Goal: Use online tool/utility: Utilize a website feature to perform a specific function

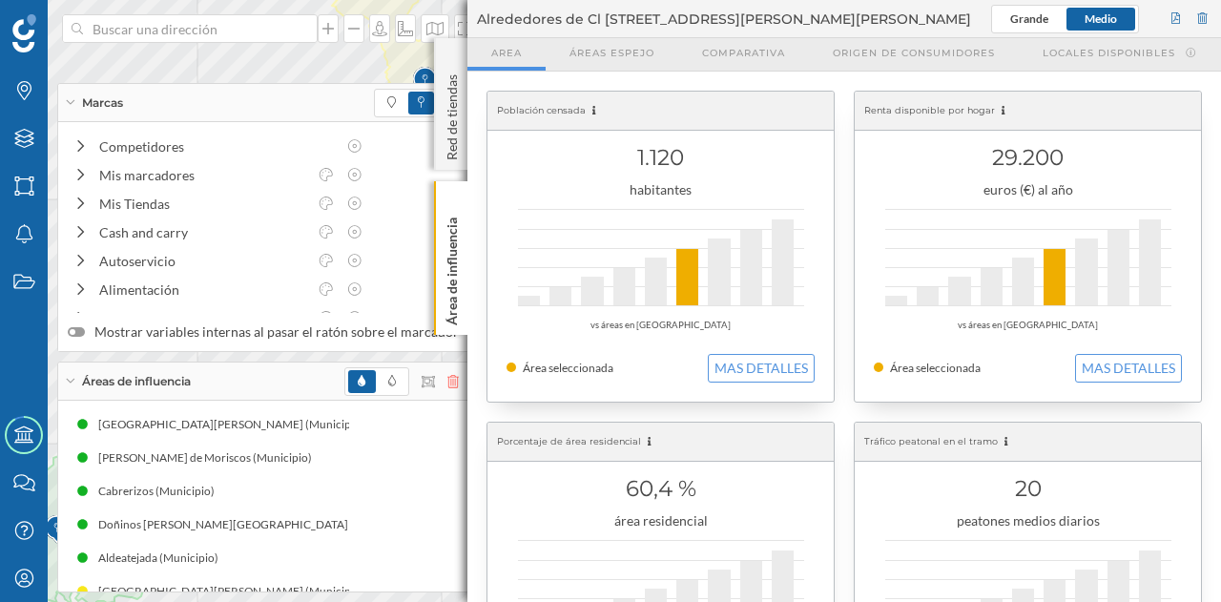
click at [447, 380] on icon at bounding box center [452, 381] width 11 height 13
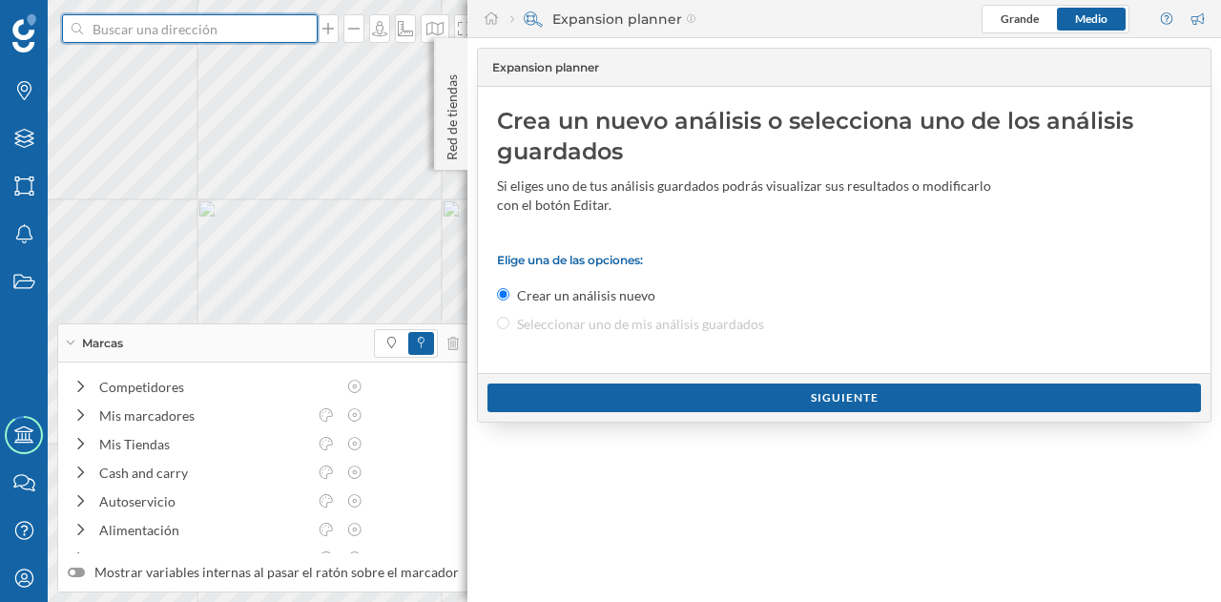
click at [228, 31] on input at bounding box center [190, 28] width 214 height 29
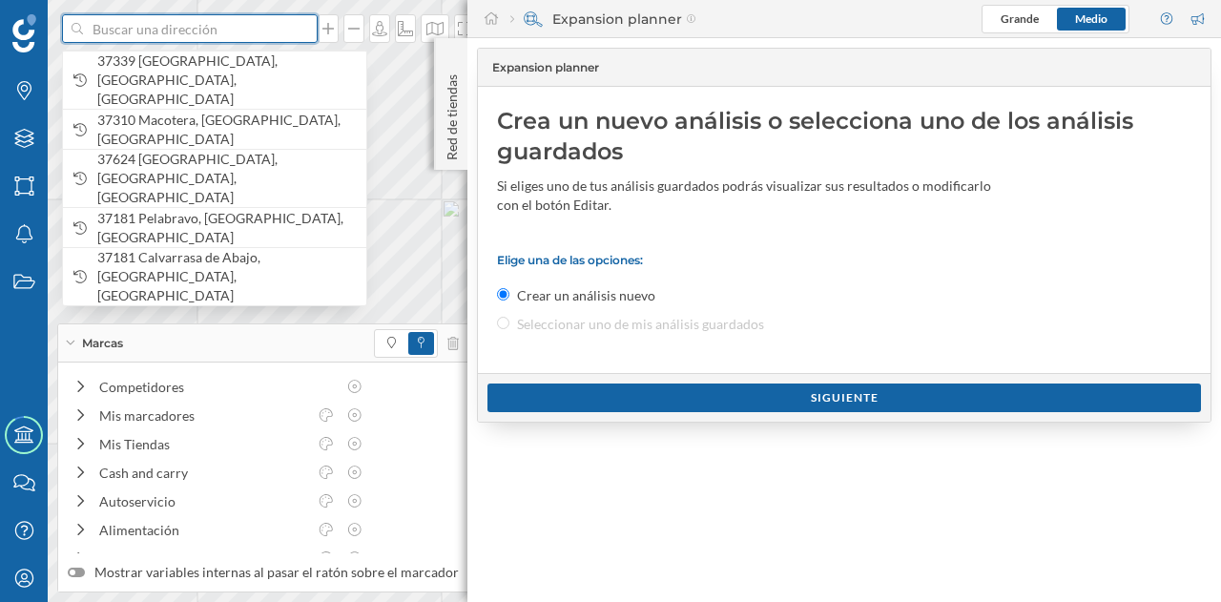
paste input "Av. [STREET_ADDRESS][PERSON_NAME]"
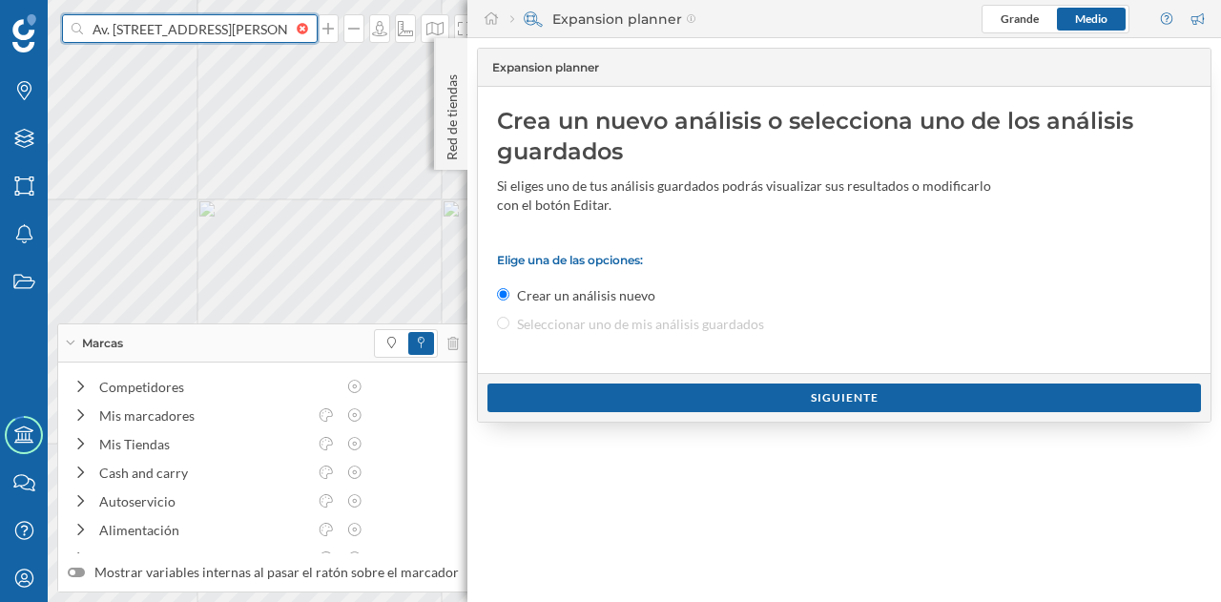
scroll to position [0, 101]
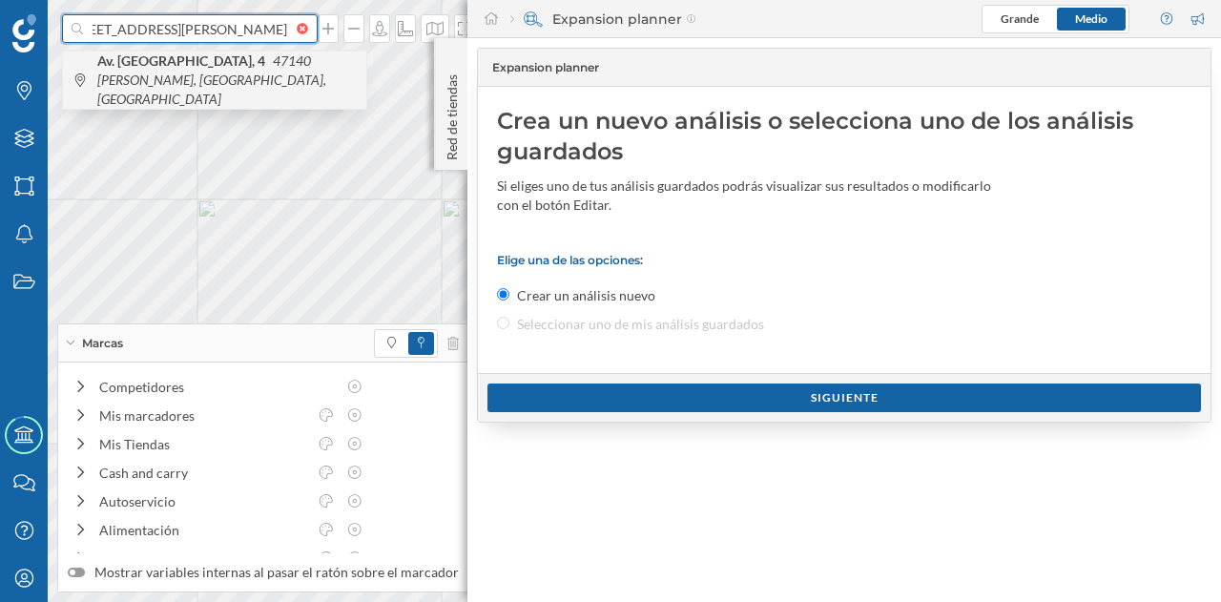
type input "Av. [STREET_ADDRESS][PERSON_NAME]"
click at [246, 78] on span "Av. [STREET_ADDRESS][PERSON_NAME]" at bounding box center [227, 80] width 260 height 57
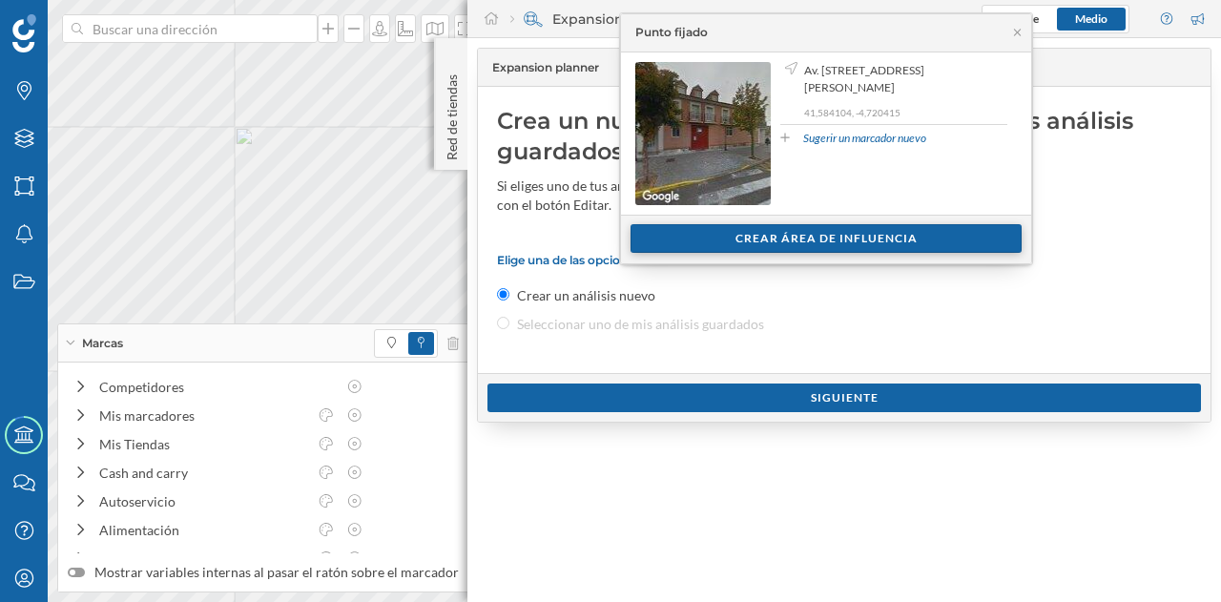
click at [803, 232] on div "Crear área de influencia" at bounding box center [826, 238] width 391 height 29
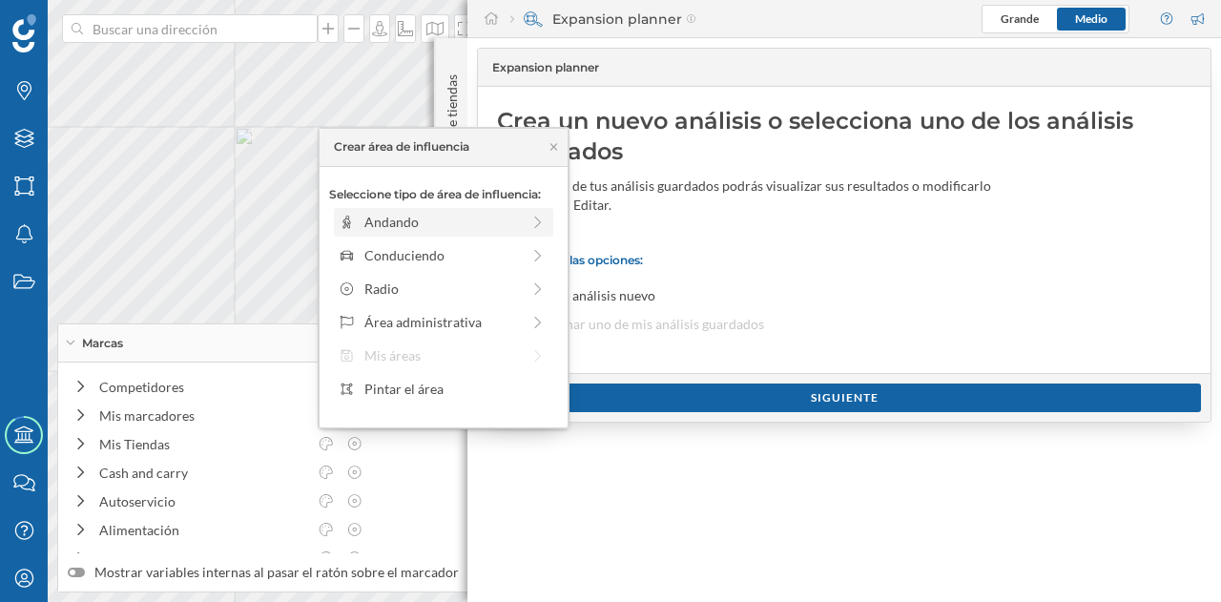
click at [459, 222] on div "Andando" at bounding box center [442, 222] width 156 height 20
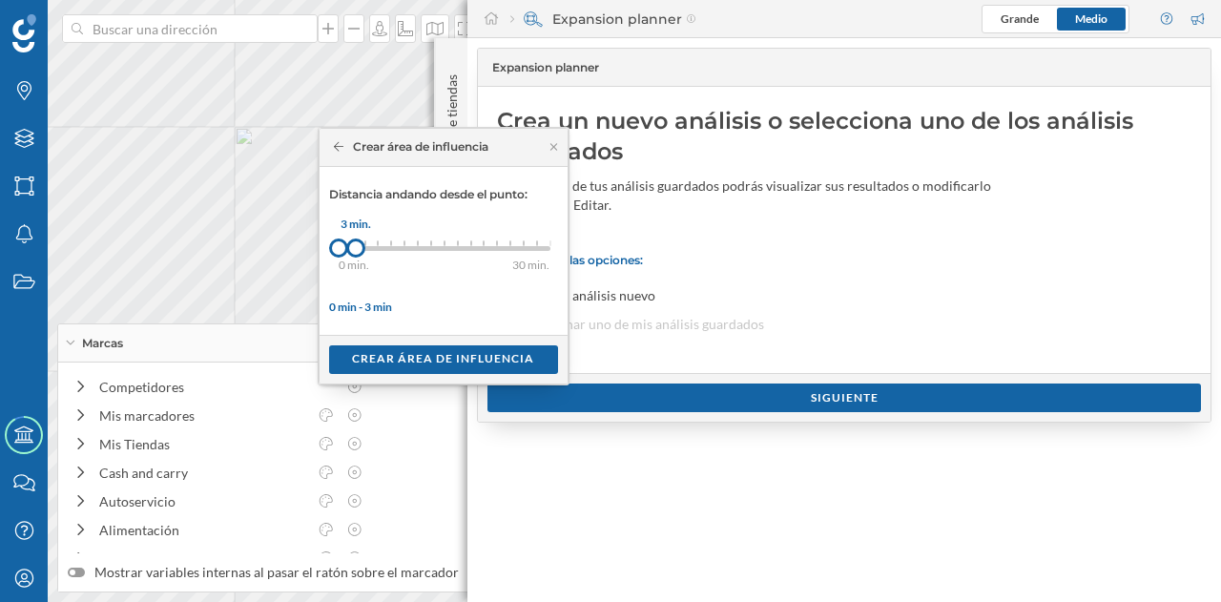
click at [355, 245] on div at bounding box center [355, 248] width 19 height 19
click at [387, 354] on div "Crear área de influencia" at bounding box center [443, 358] width 229 height 29
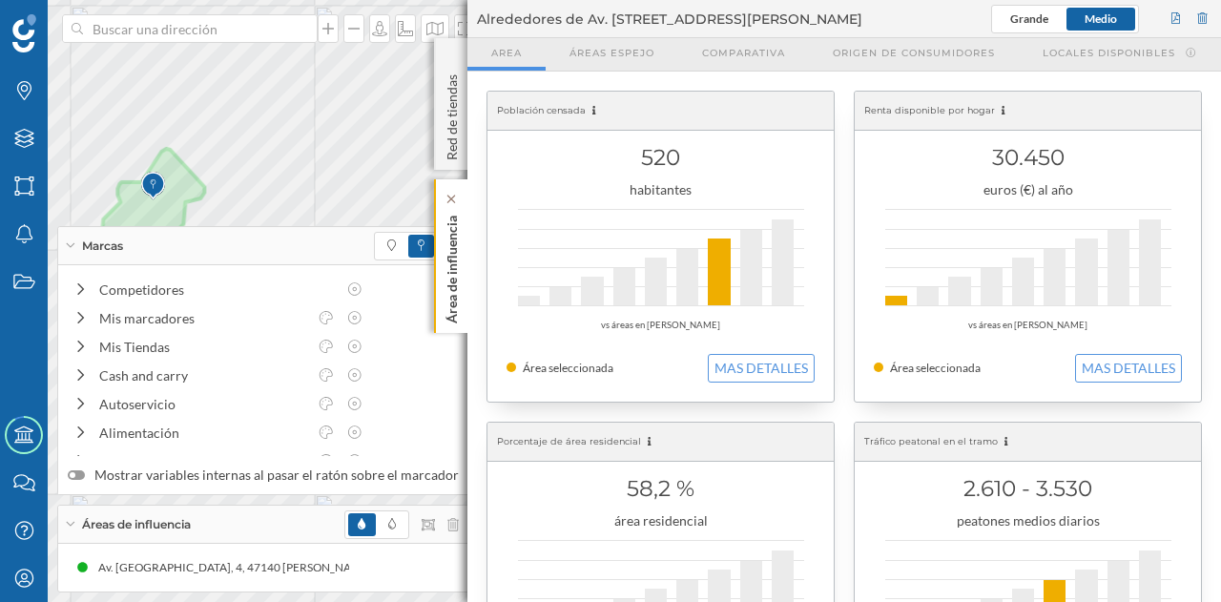
click at [465, 304] on div "Área de influencia" at bounding box center [450, 256] width 33 height 154
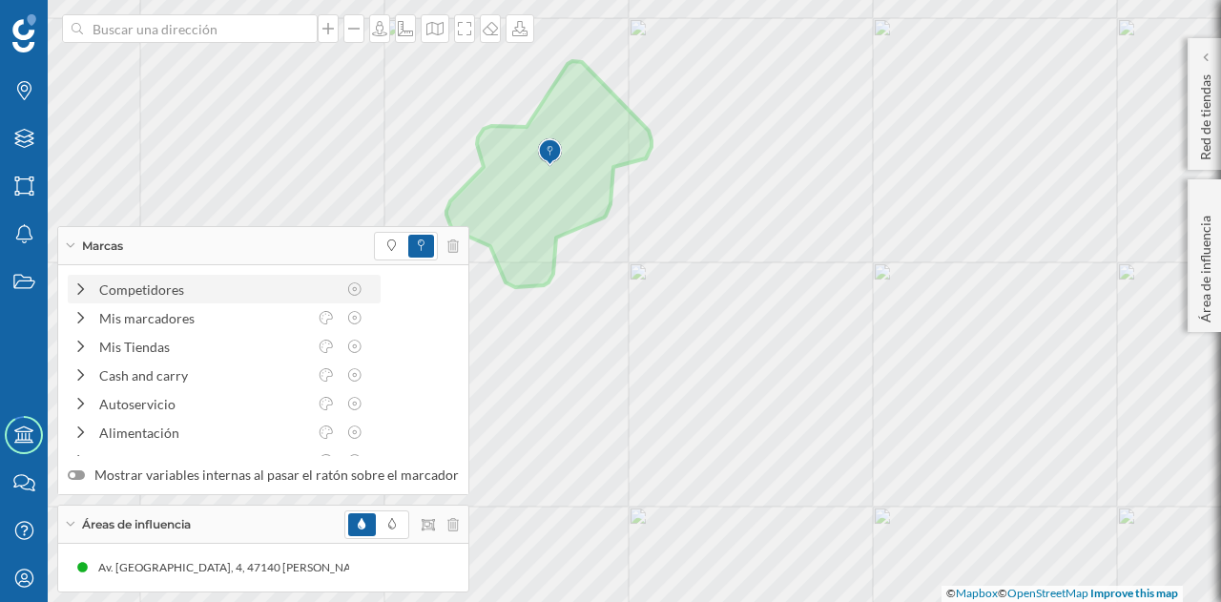
click at [178, 298] on div "Competidores" at bounding box center [217, 290] width 237 height 20
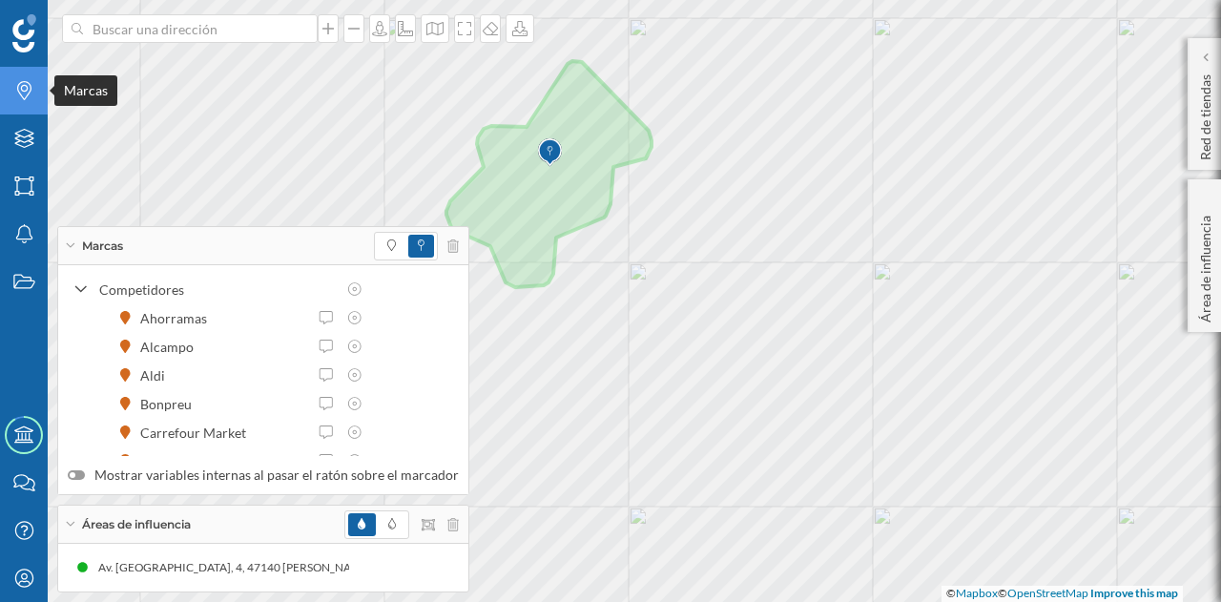
click at [16, 99] on icon "Marcas" at bounding box center [24, 90] width 24 height 19
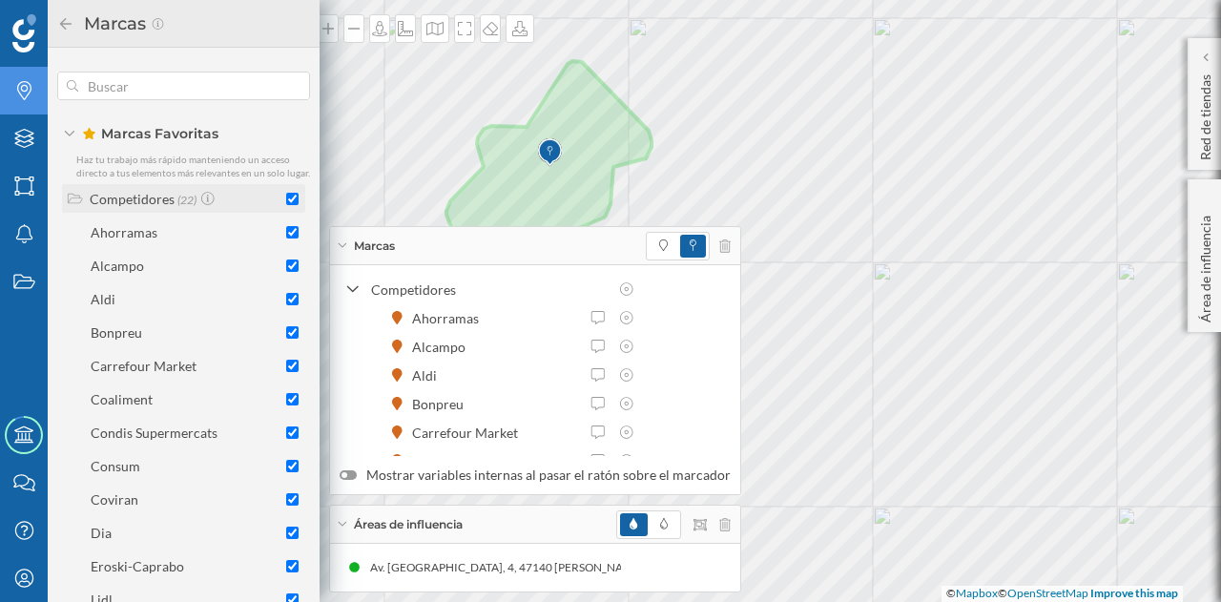
click at [290, 205] on input "checkbox" at bounding box center [292, 199] width 12 height 12
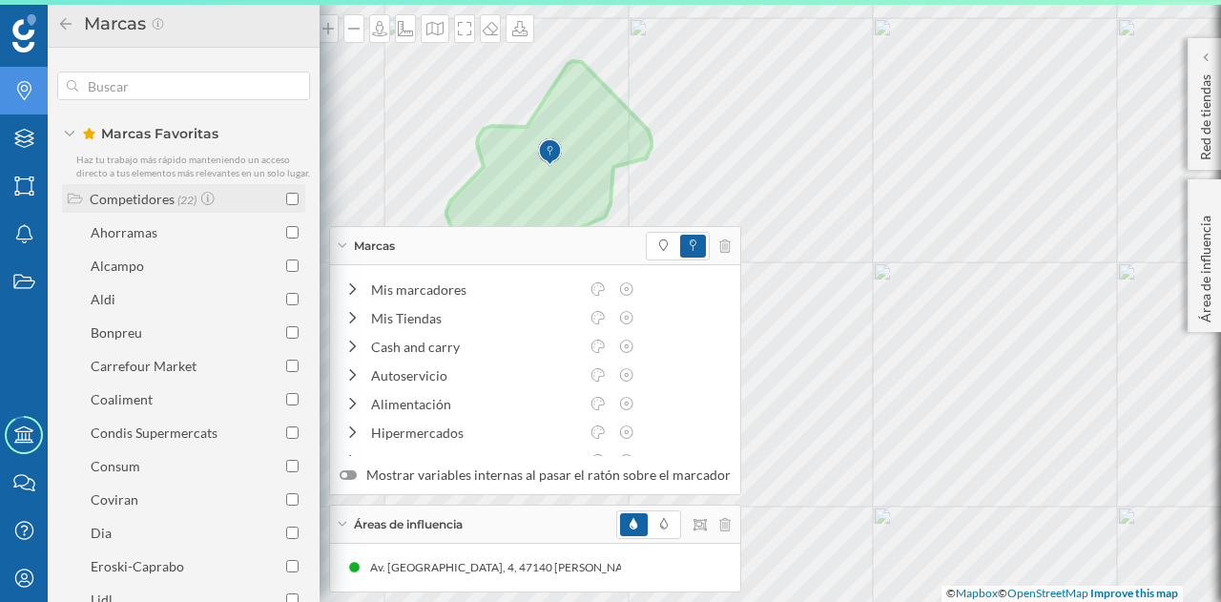
click at [286, 205] on input "checkbox" at bounding box center [292, 199] width 12 height 12
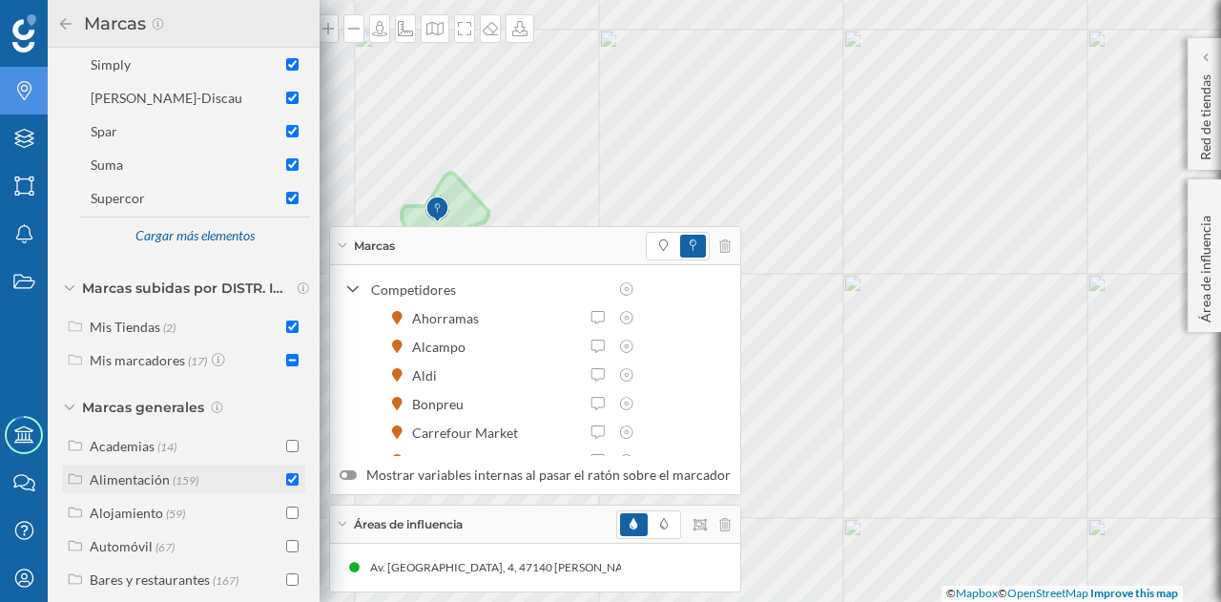
scroll to position [521, 0]
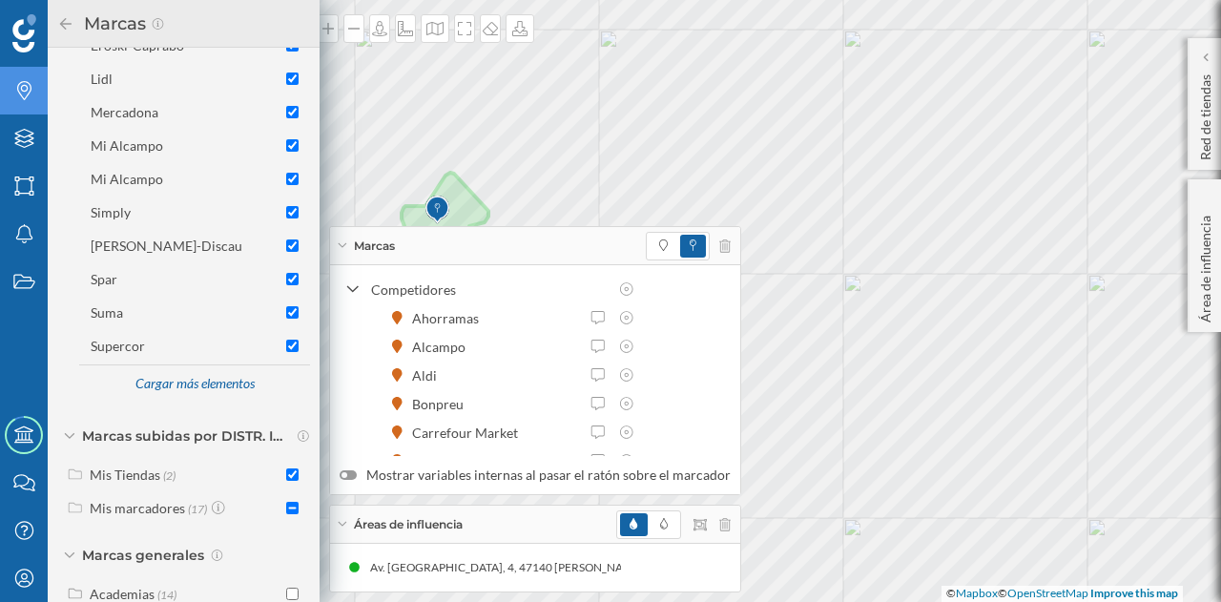
click at [396, 251] on div "Marcas" at bounding box center [535, 246] width 410 height 38
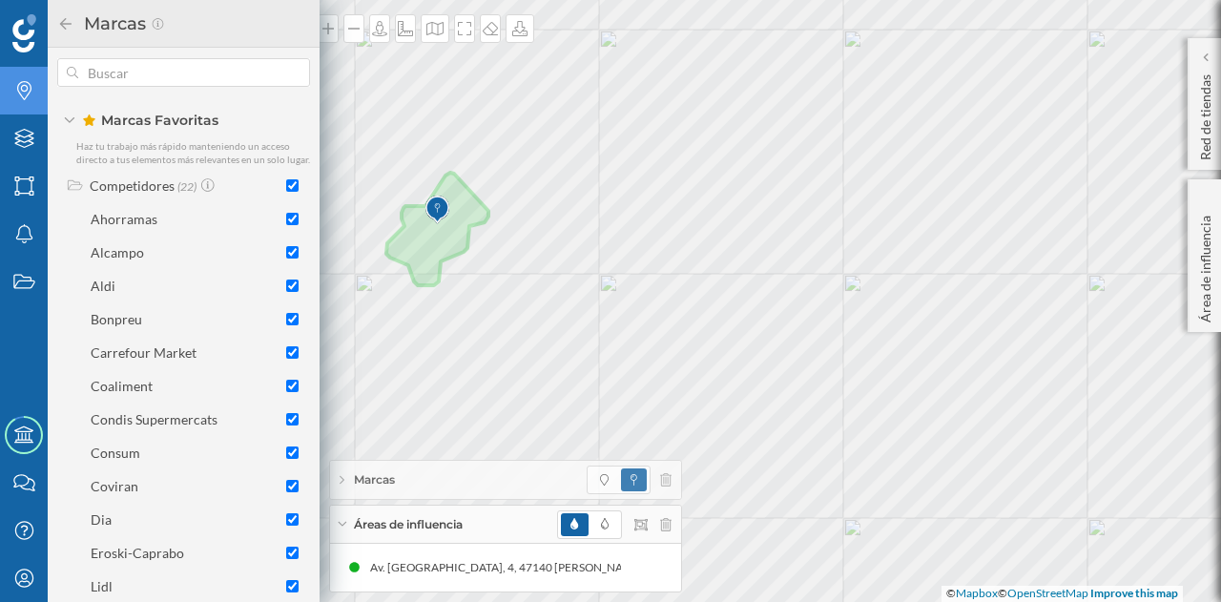
scroll to position [0, 0]
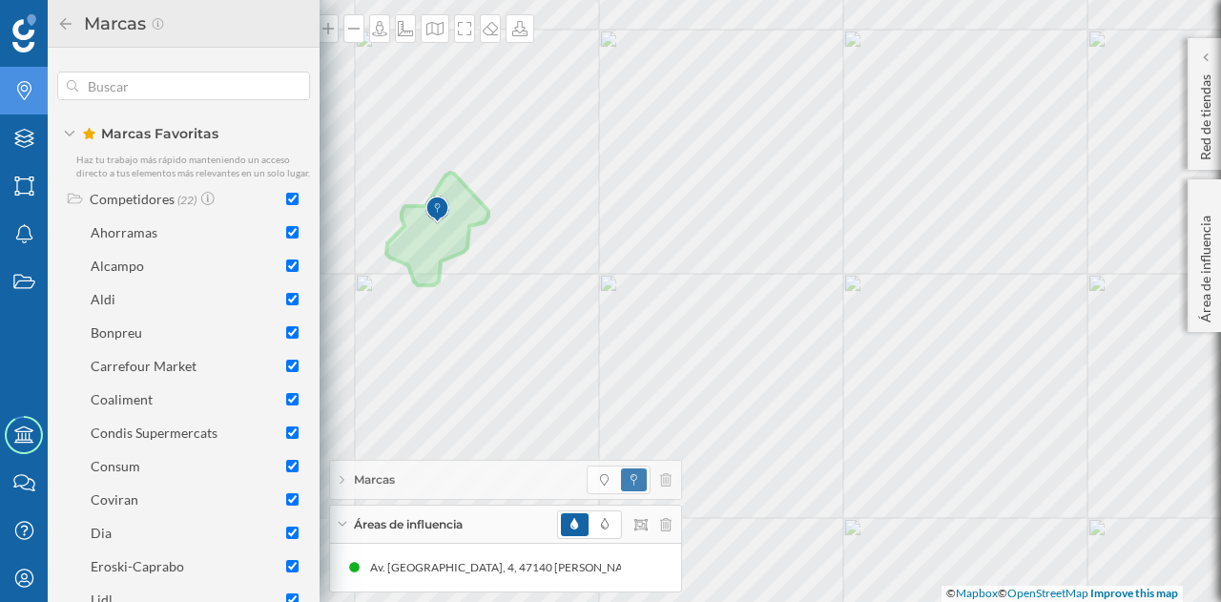
click at [21, 85] on icon "Marcas" at bounding box center [24, 90] width 24 height 19
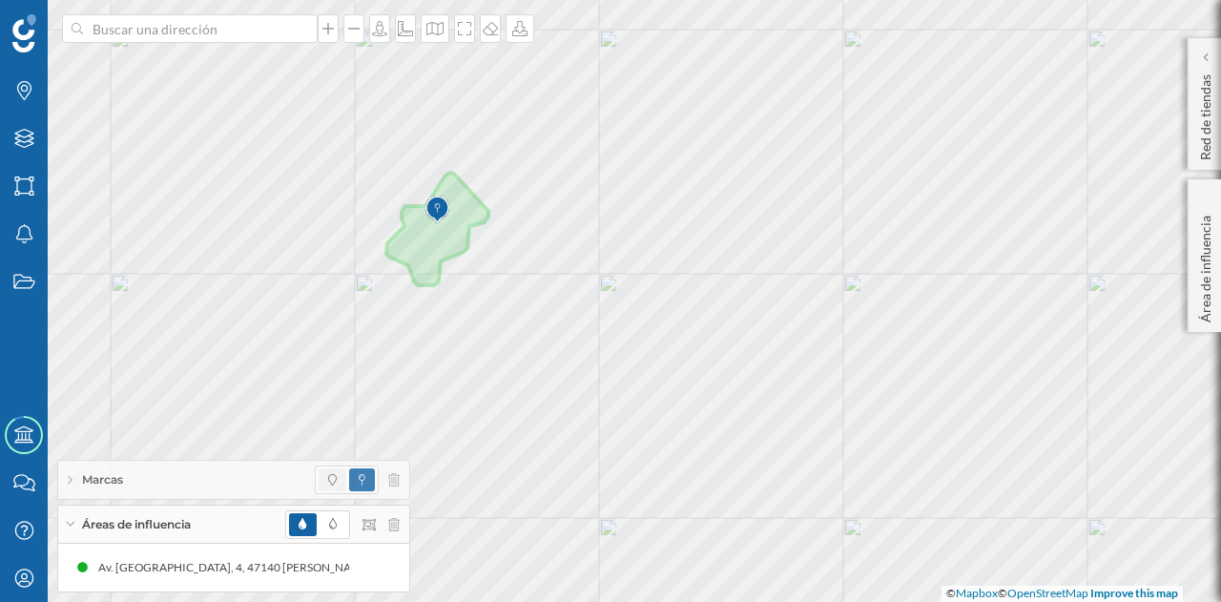
click at [341, 485] on span at bounding box center [333, 479] width 28 height 23
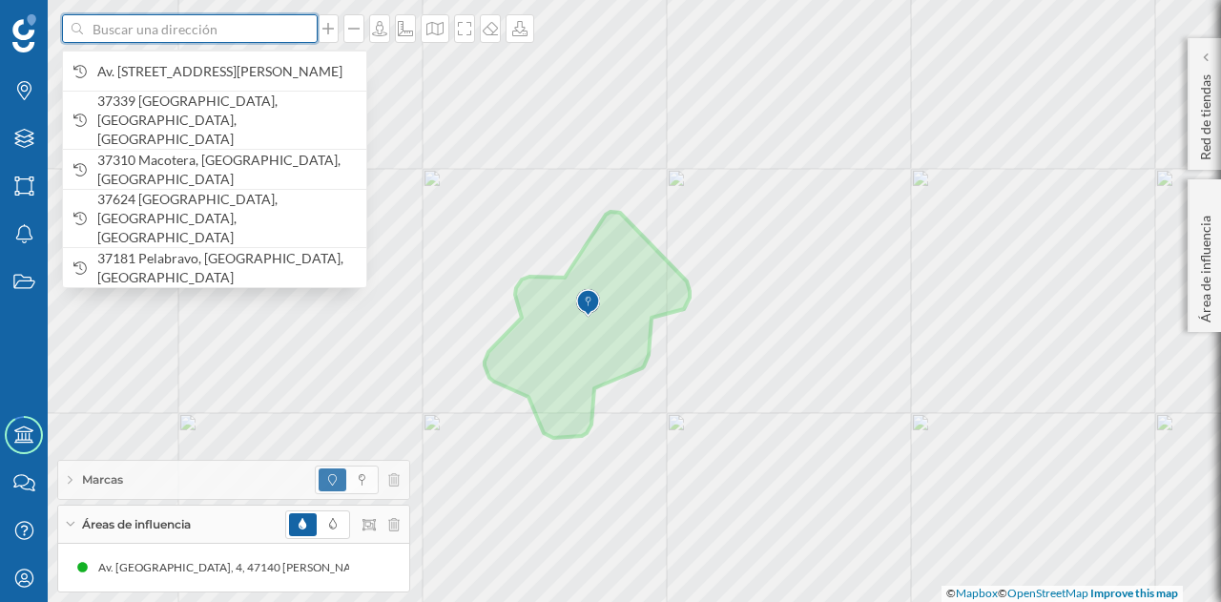
click at [198, 22] on input at bounding box center [190, 28] width 214 height 29
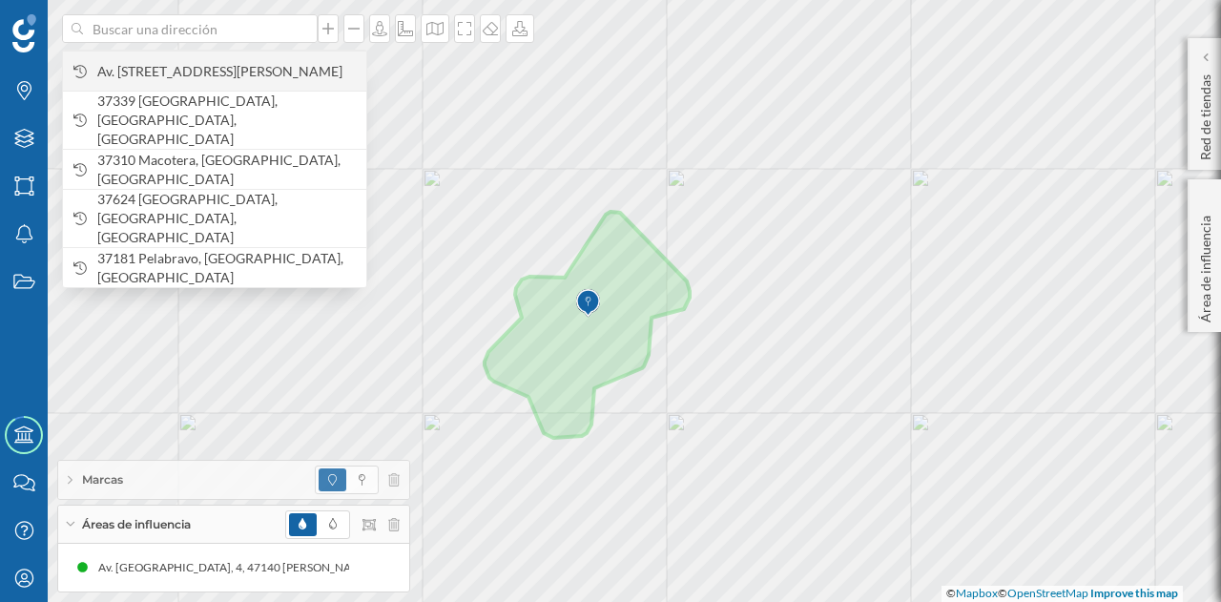
click at [218, 80] on span "Av. [STREET_ADDRESS][PERSON_NAME]" at bounding box center [227, 71] width 260 height 19
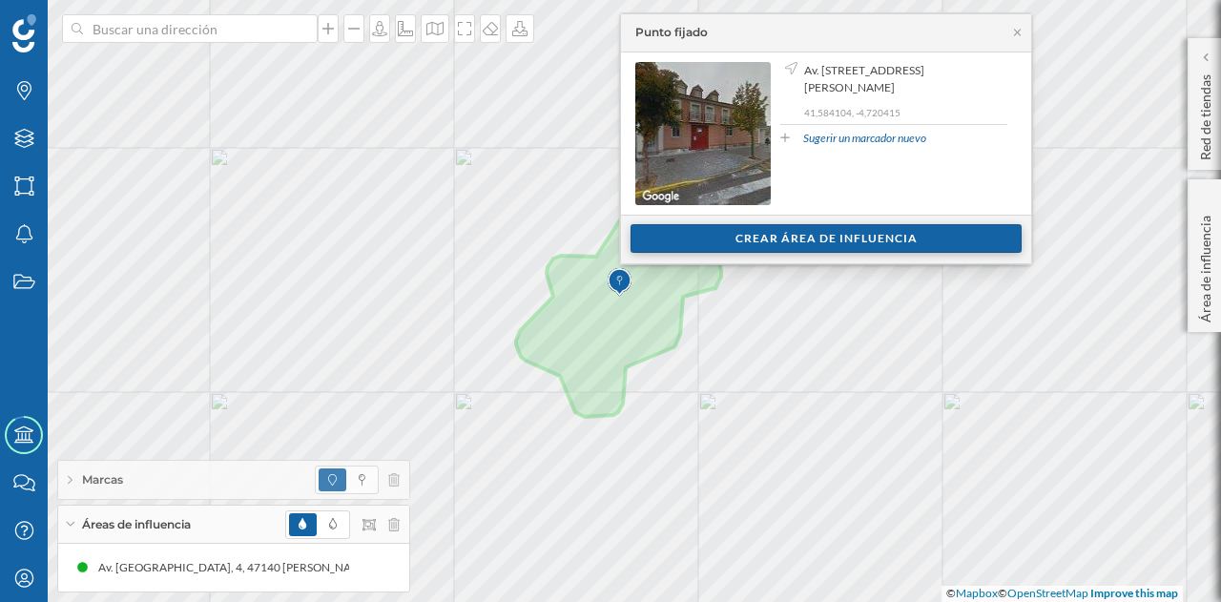
click at [675, 228] on div "Crear área de influencia" at bounding box center [826, 238] width 391 height 29
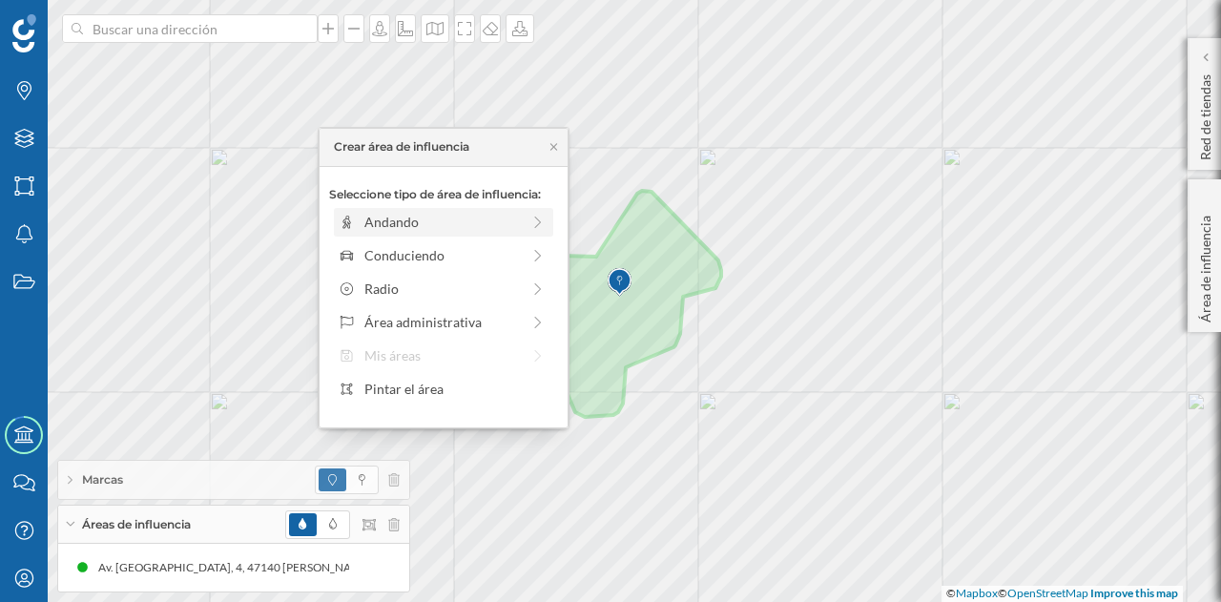
click at [391, 222] on div "Andando" at bounding box center [442, 222] width 156 height 20
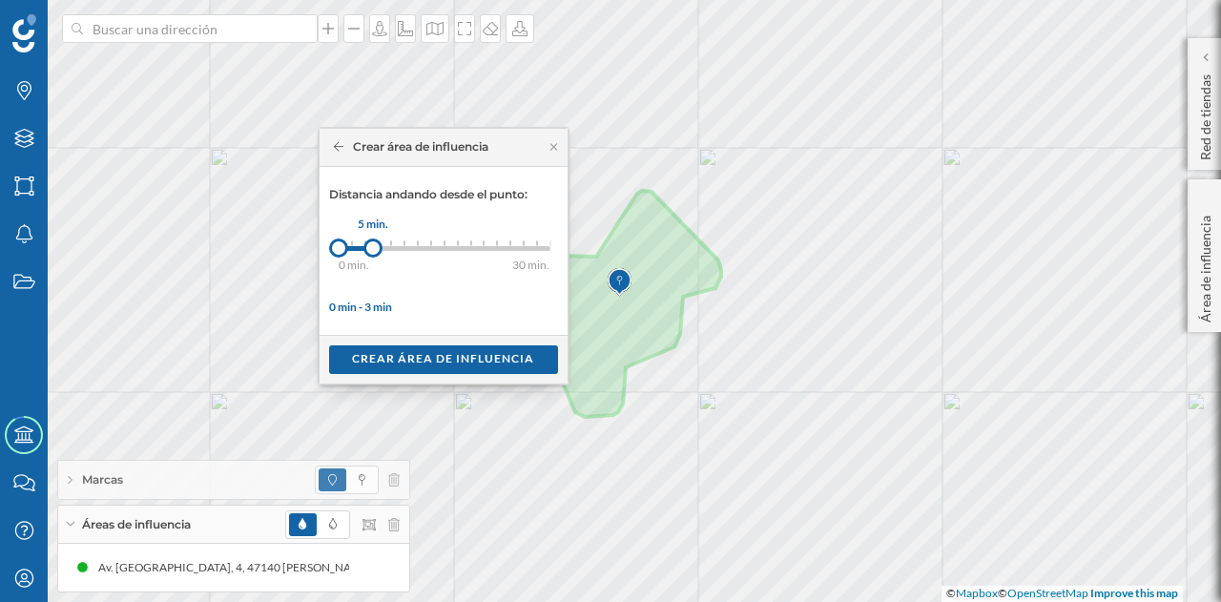
drag, startPoint x: 353, startPoint y: 243, endPoint x: 373, endPoint y: 245, distance: 20.1
click at [373, 245] on div at bounding box center [372, 248] width 19 height 19
click at [408, 357] on div "Crear área de influencia" at bounding box center [443, 358] width 229 height 29
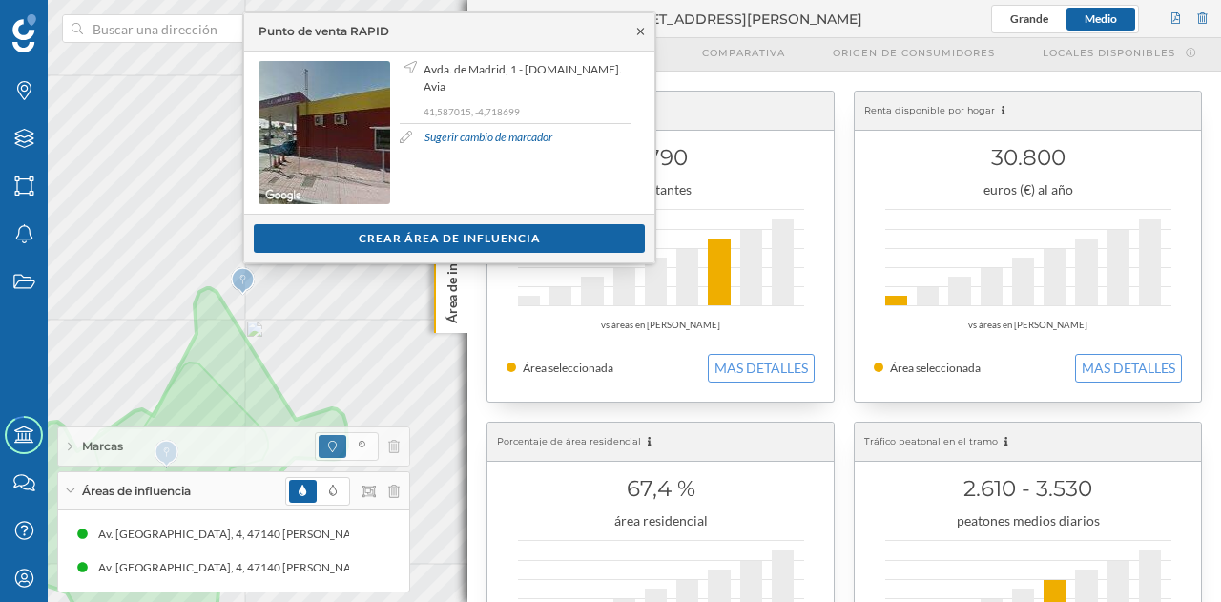
click at [634, 33] on icon at bounding box center [640, 31] width 14 height 11
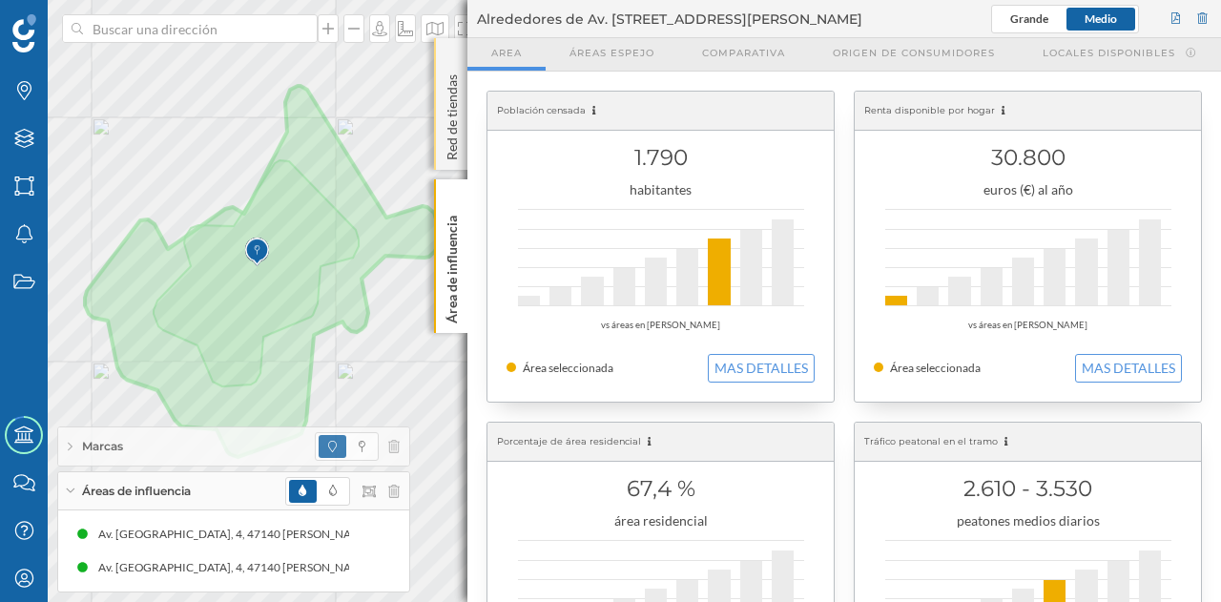
click at [447, 65] on div "Marcas Capas Áreas Notificaciones Estados Academy Contacta con nosotros Centro …" at bounding box center [610, 301] width 1221 height 602
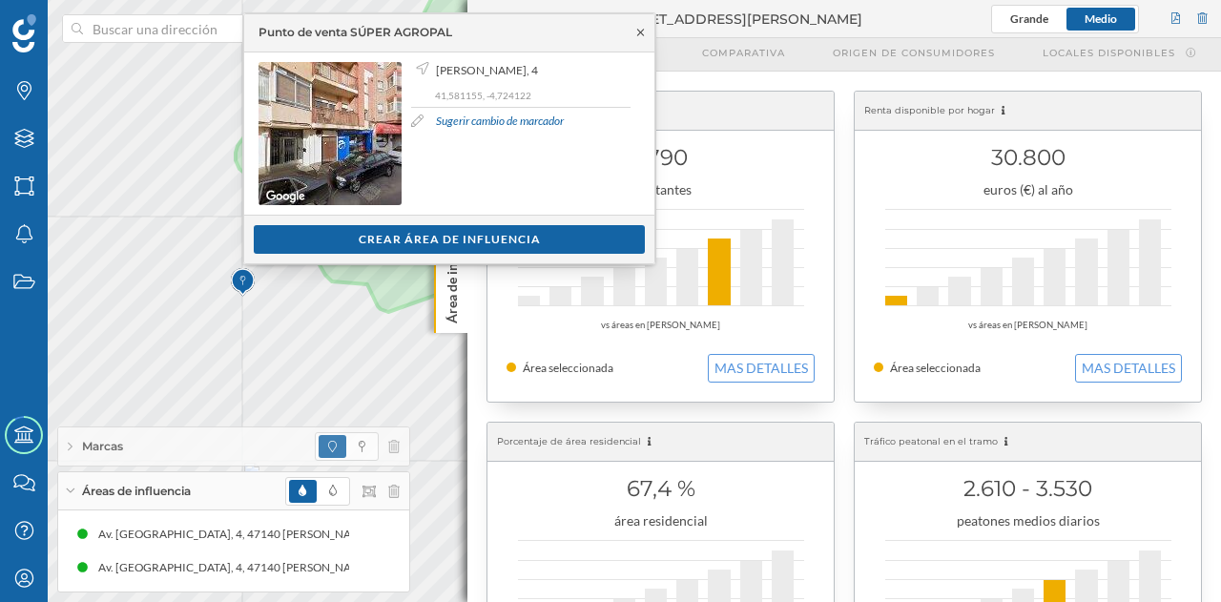
click at [638, 33] on icon at bounding box center [640, 32] width 7 height 7
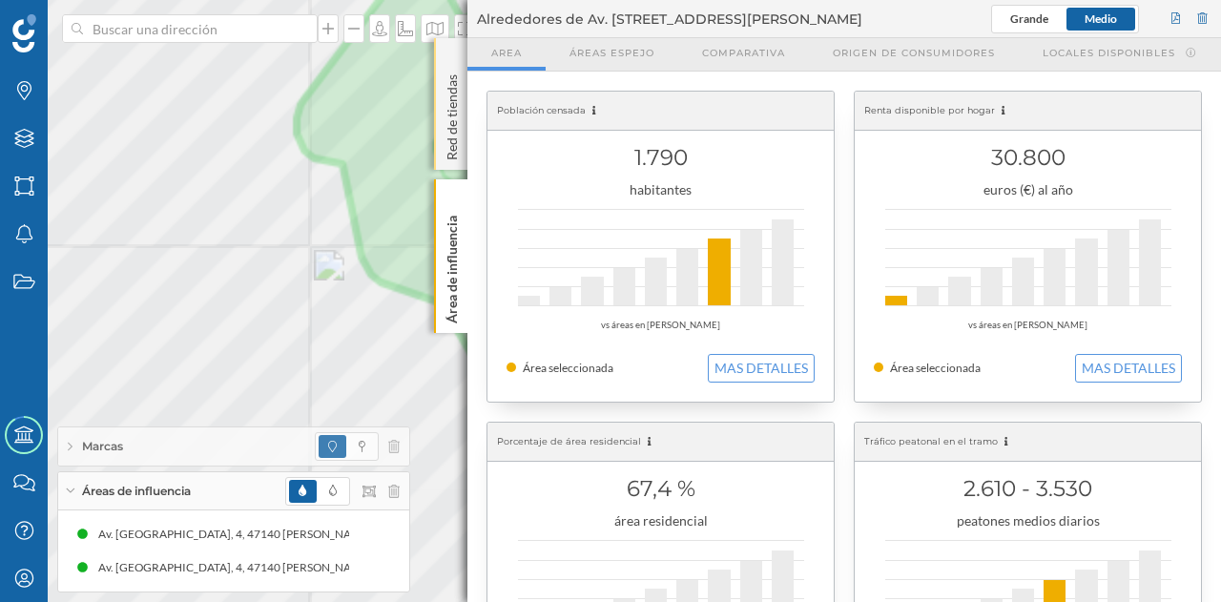
click at [1088, 82] on div at bounding box center [1088, 82] width 0 height 0
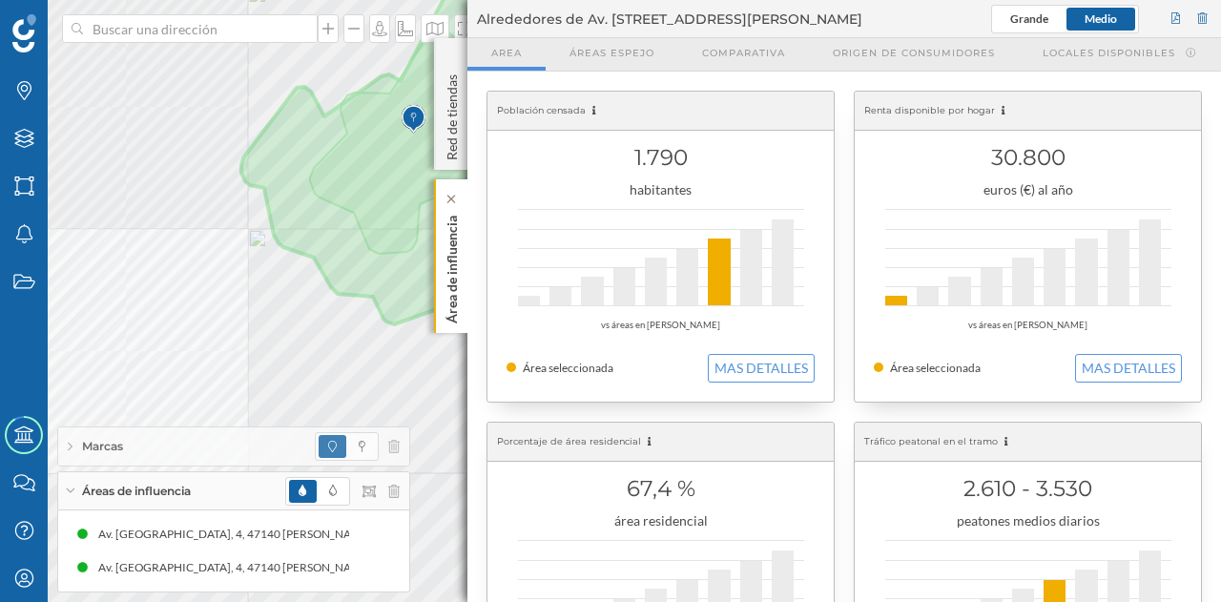
click at [459, 261] on p "Área de influencia" at bounding box center [452, 265] width 19 height 115
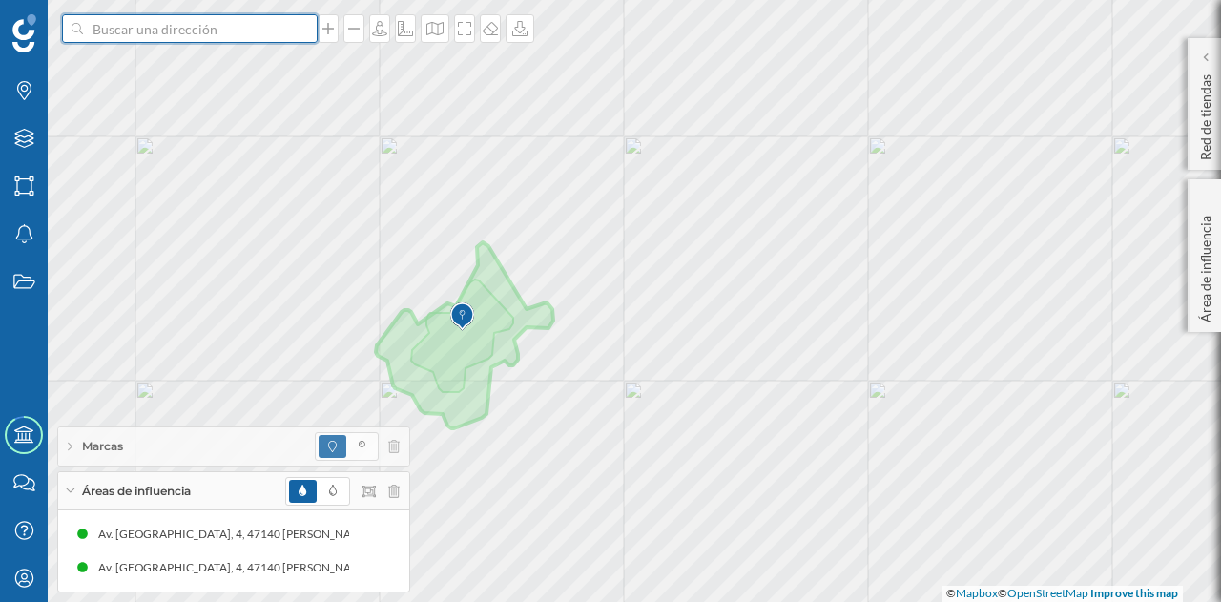
click at [132, 41] on input at bounding box center [190, 28] width 214 height 29
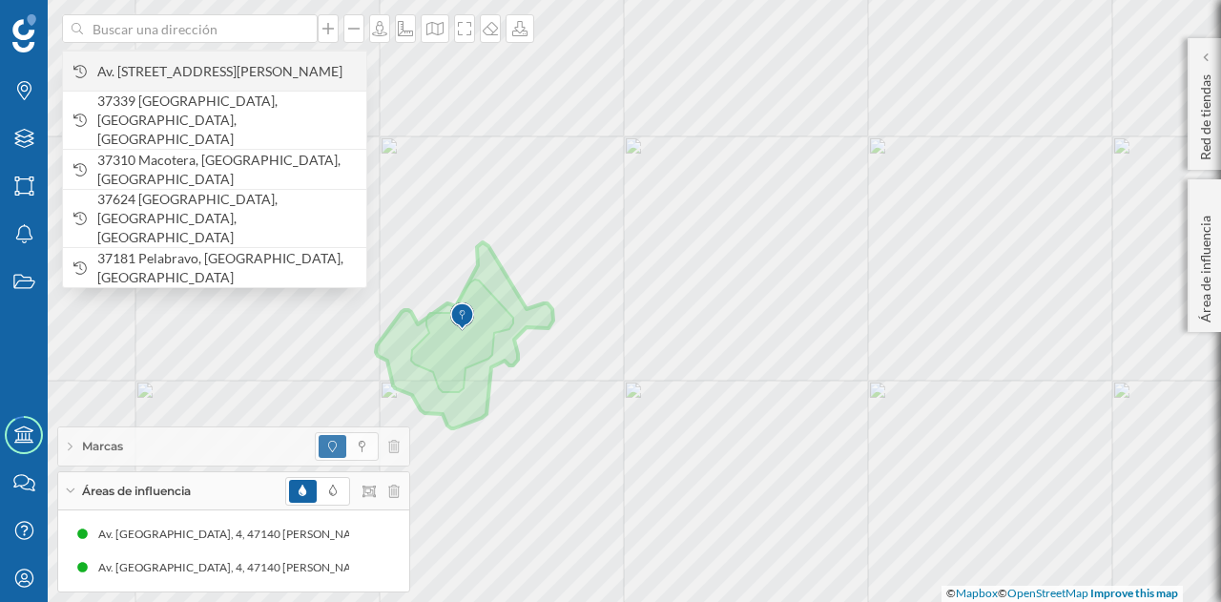
click at [162, 78] on span "Av. [STREET_ADDRESS][PERSON_NAME]" at bounding box center [227, 71] width 260 height 19
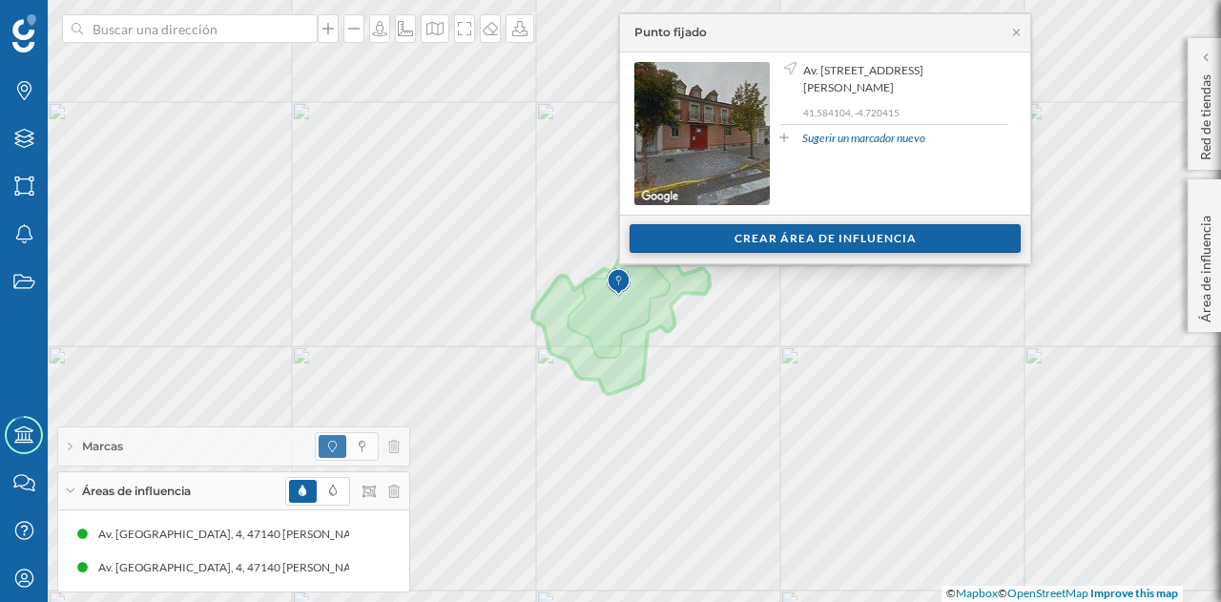
click at [679, 232] on div "Crear área de influencia" at bounding box center [825, 238] width 391 height 29
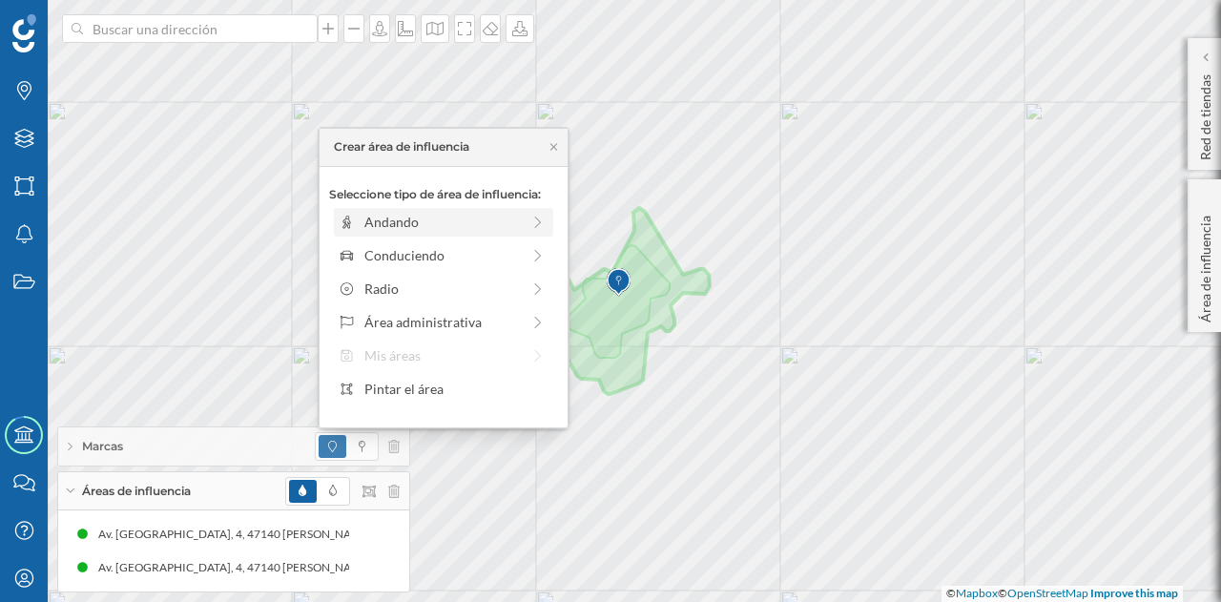
click at [432, 230] on div "Andando" at bounding box center [442, 222] width 156 height 20
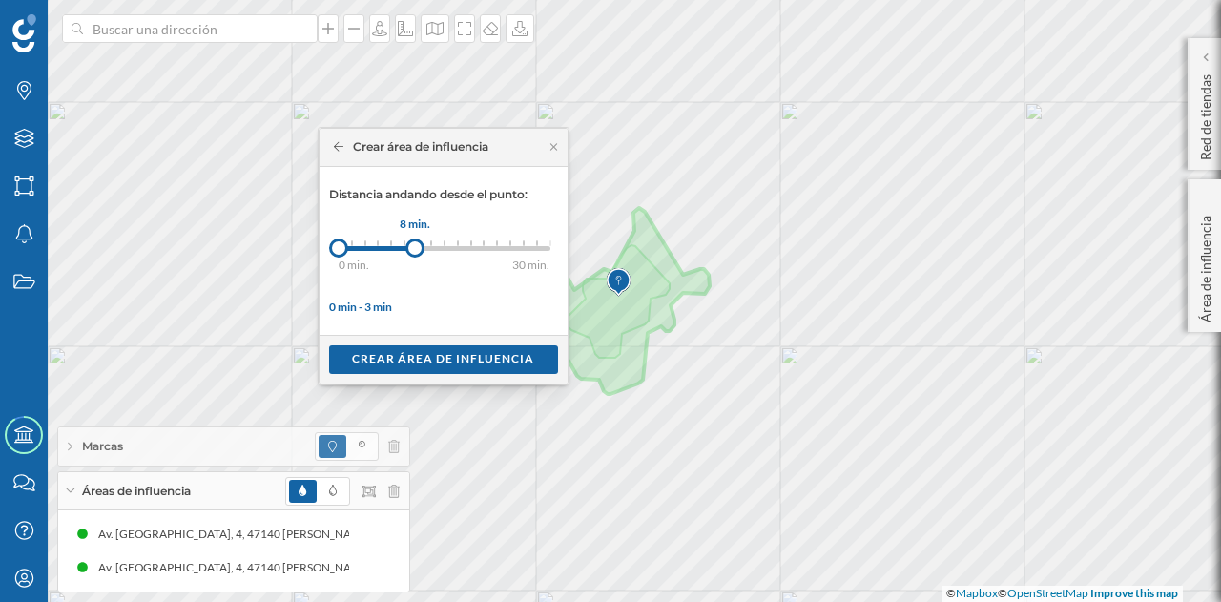
drag, startPoint x: 349, startPoint y: 250, endPoint x: 415, endPoint y: 251, distance: 65.8
click at [415, 251] on div at bounding box center [414, 248] width 19 height 19
click at [419, 358] on div "Crear área de influencia" at bounding box center [443, 358] width 229 height 29
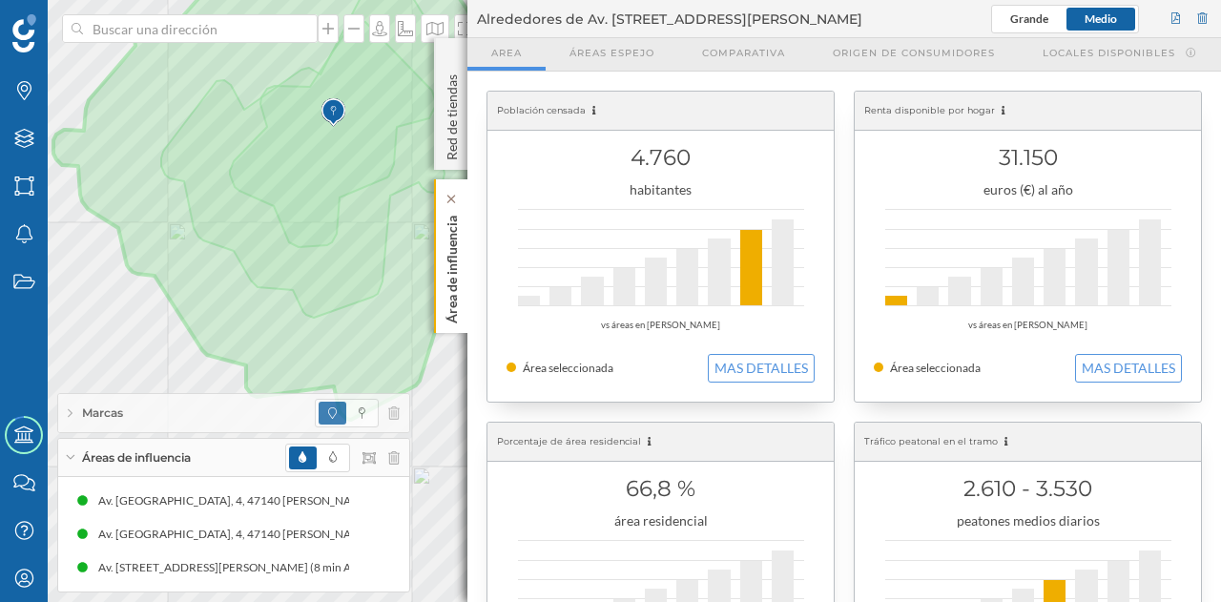
click at [452, 295] on p "Área de influencia" at bounding box center [452, 265] width 19 height 115
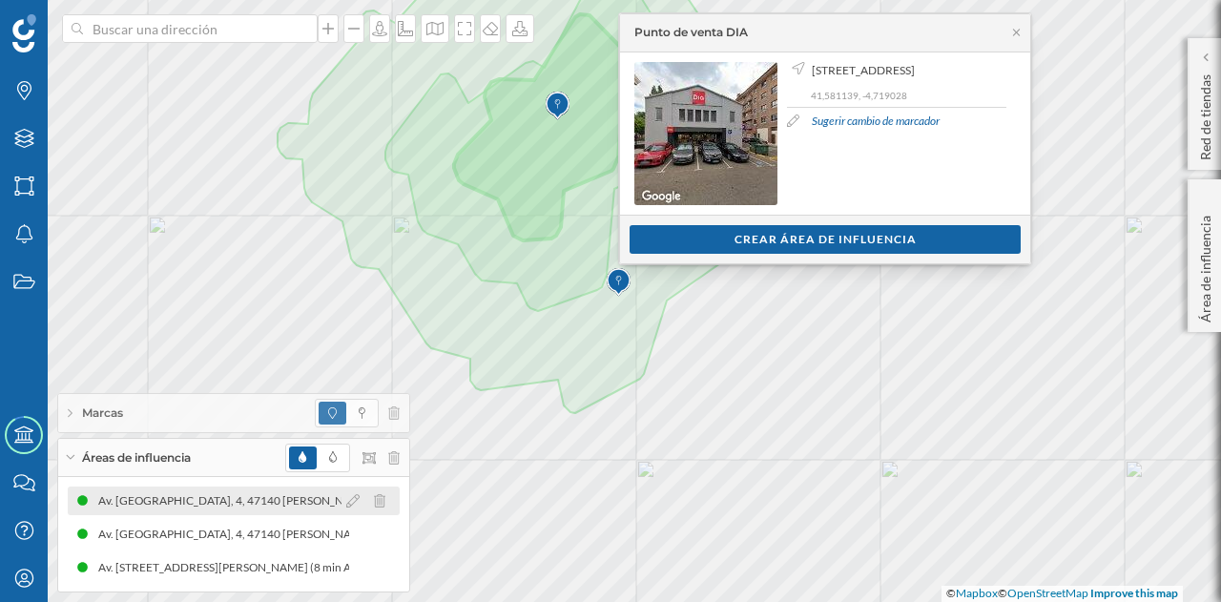
click at [275, 503] on div "Av. [GEOGRAPHIC_DATA], 4, 47140 [PERSON_NAME], [GEOGRAPHIC_DATA], [GEOGRAPHIC_D…" at bounding box center [388, 500] width 610 height 19
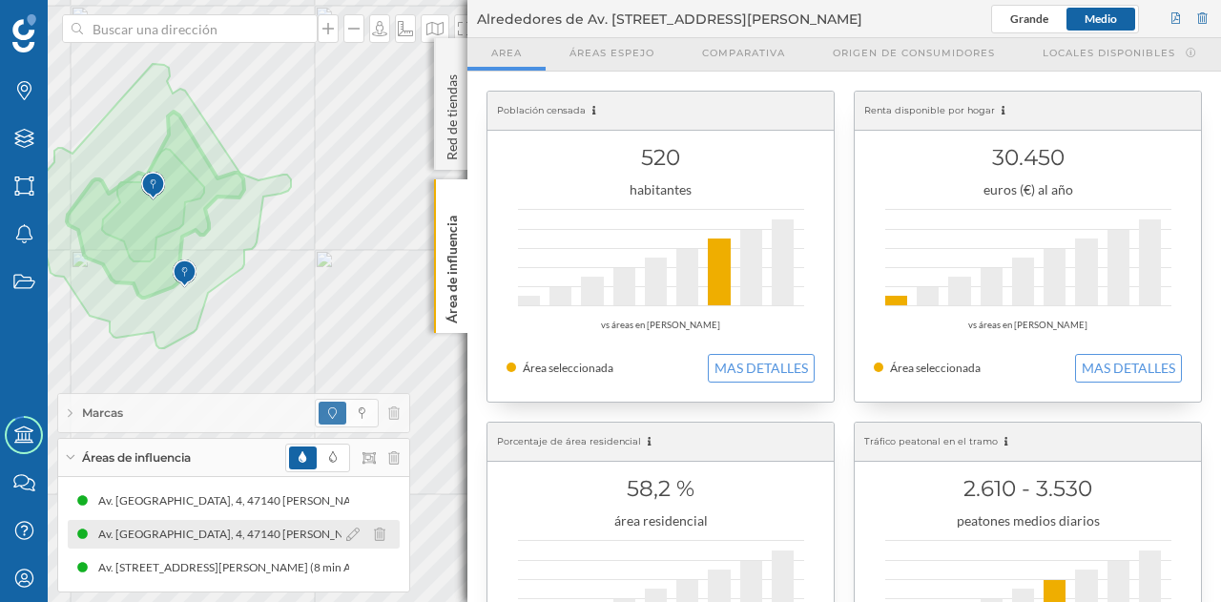
click at [283, 532] on div "Av. [GEOGRAPHIC_DATA], 4, 47140 [PERSON_NAME], [GEOGRAPHIC_DATA], [GEOGRAPHIC_D…" at bounding box center [378, 534] width 610 height 19
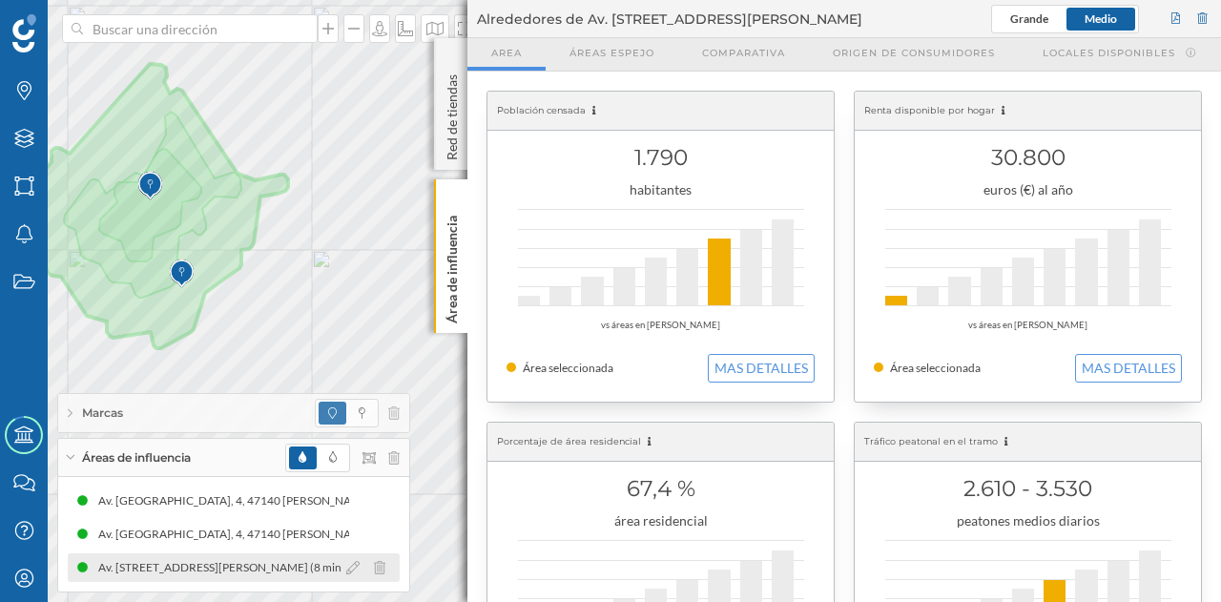
click at [143, 562] on div "Av. [STREET_ADDRESS][PERSON_NAME] (8 min Andando)" at bounding box center [243, 567] width 305 height 19
